Goal: Transaction & Acquisition: Purchase product/service

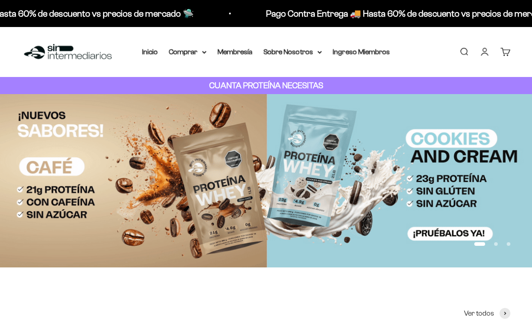
click at [194, 51] on summary "Comprar" at bounding box center [187, 52] width 38 height 12
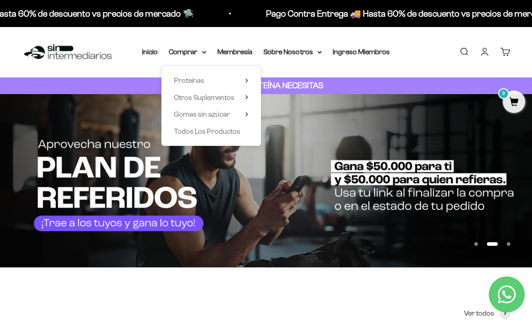
click at [345, 200] on img at bounding box center [266, 180] width 532 height 173
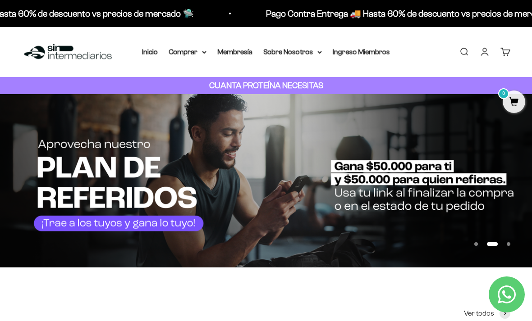
click at [188, 48] on summary "Comprar" at bounding box center [187, 52] width 38 height 12
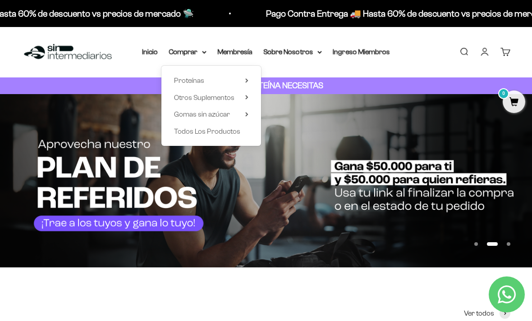
click at [232, 76] on summary "Proteínas" at bounding box center [211, 81] width 74 height 12
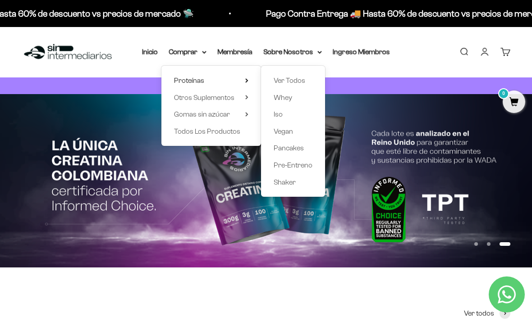
click at [291, 77] on span "Ver Todos" at bounding box center [289, 81] width 32 height 8
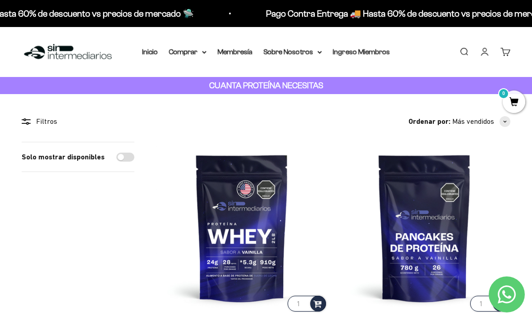
click at [180, 56] on summary "Comprar" at bounding box center [187, 52] width 38 height 12
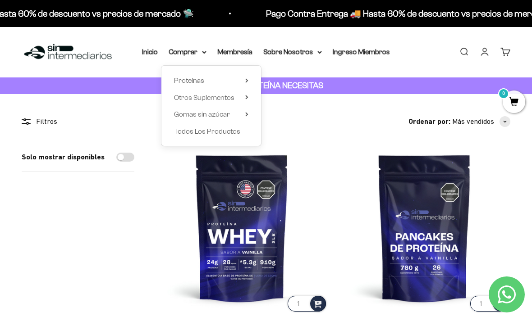
click at [231, 77] on summary "Proteínas" at bounding box center [211, 81] width 74 height 12
click at [245, 99] on icon at bounding box center [246, 97] width 3 height 5
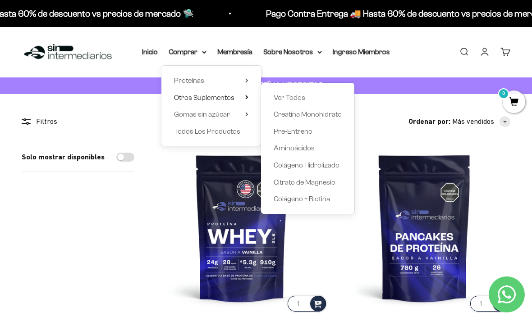
click at [315, 109] on span "Creatina Monohidrato" at bounding box center [307, 115] width 68 height 12
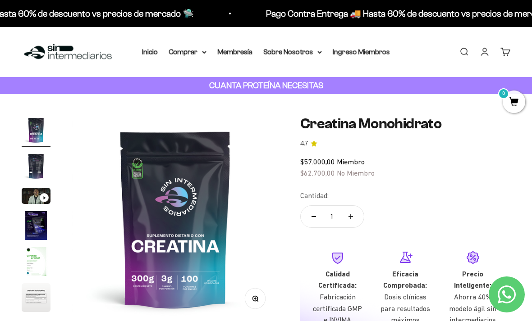
click at [197, 51] on summary "Comprar" at bounding box center [187, 52] width 38 height 12
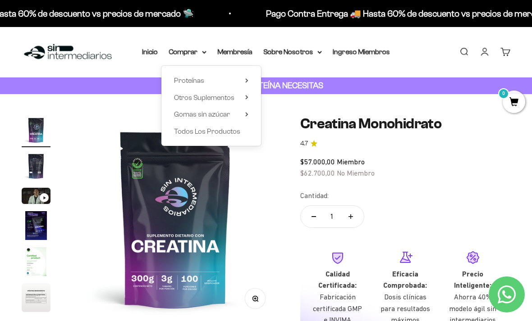
click at [241, 92] on summary "Otros Suplementos" at bounding box center [211, 98] width 74 height 12
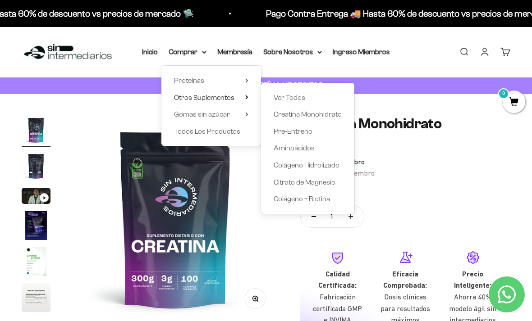
click at [379, 177] on div "$57.000,00 Miembro $62.700,00 No Miembro" at bounding box center [405, 167] width 210 height 23
